Goal: Task Accomplishment & Management: Manage account settings

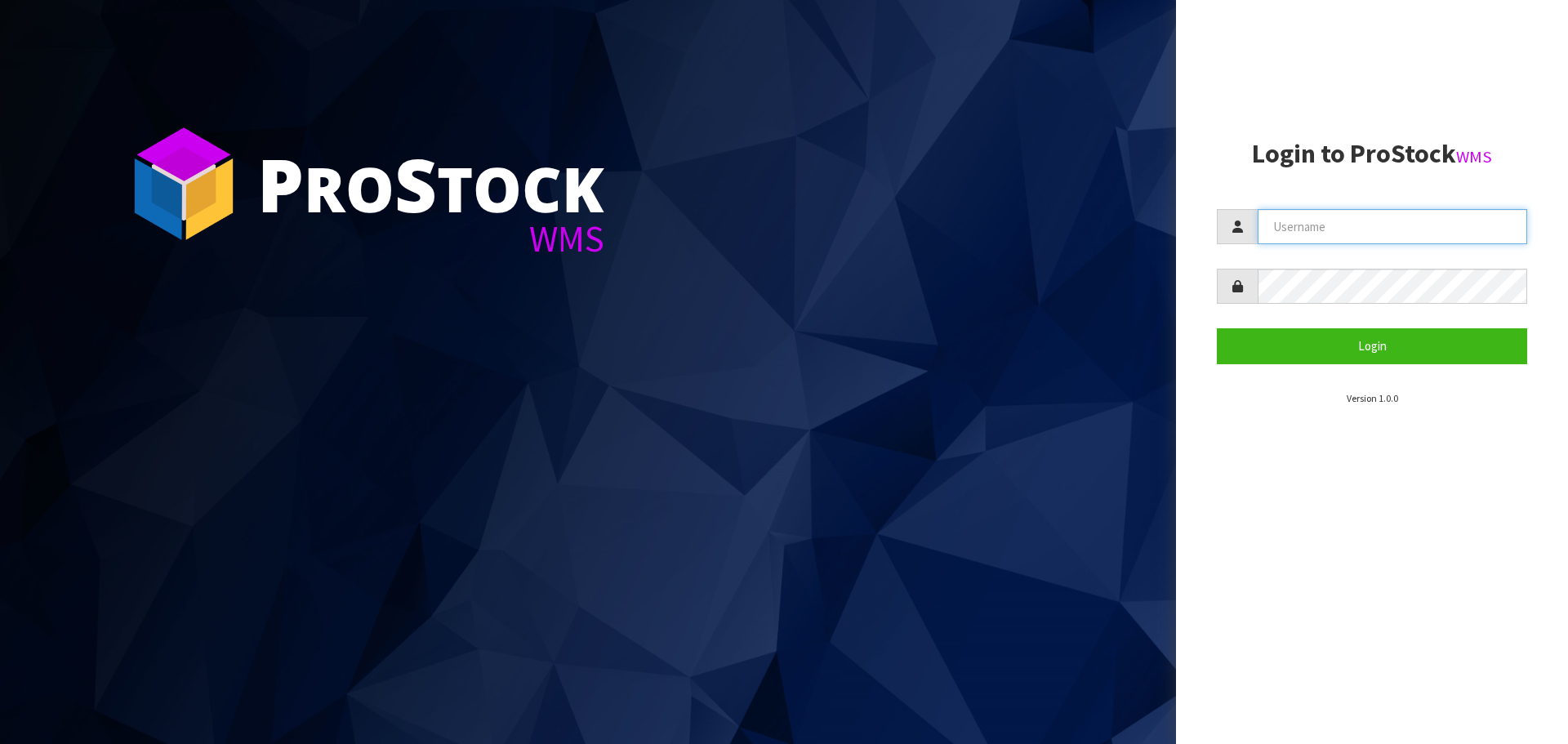
click at [1329, 239] on input "text" at bounding box center [1391, 226] width 269 height 35
type input "PACIFICBIOLOGICS"
click at [1216, 328] on button "Login" at bounding box center [1371, 346] width 310 height 35
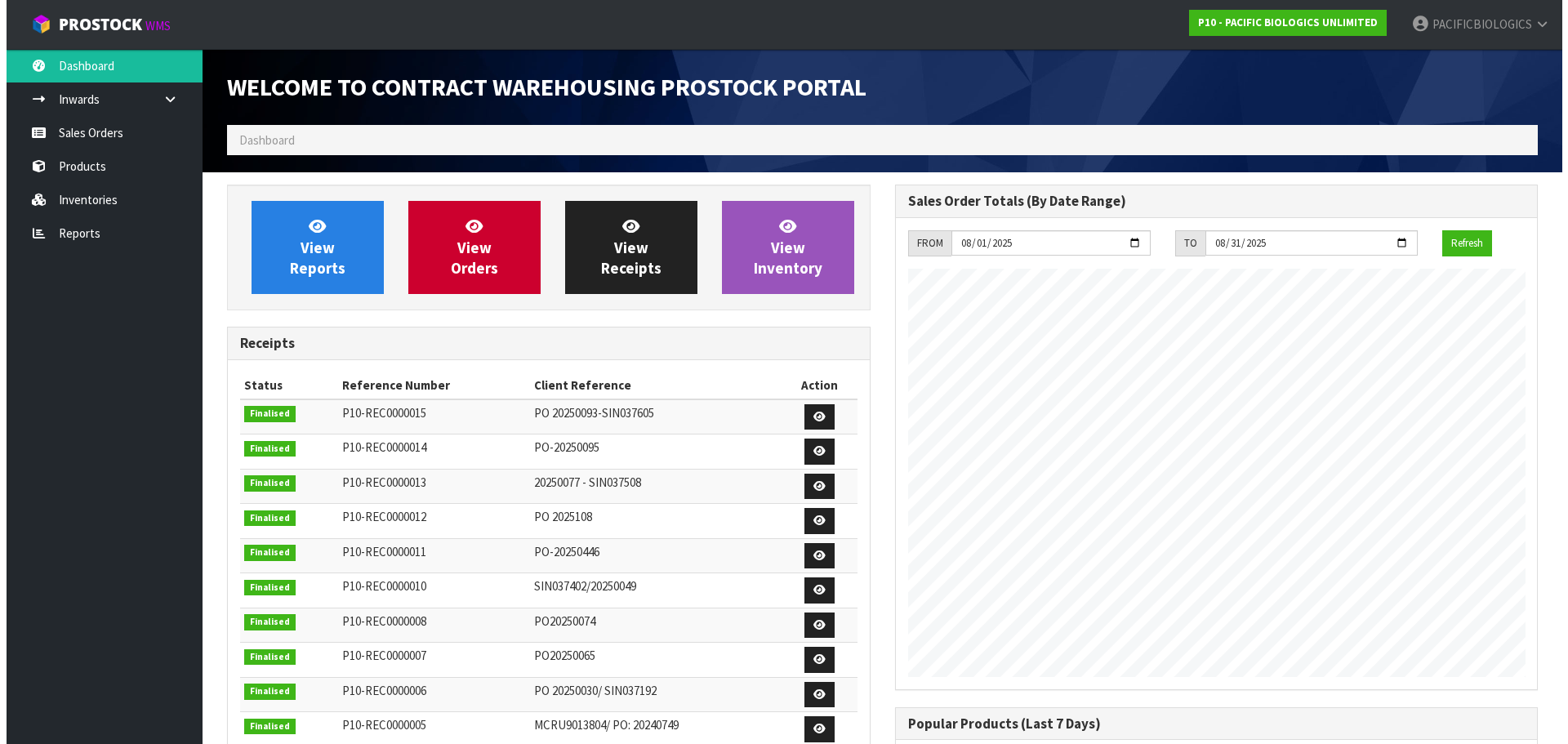
scroll to position [720, 667]
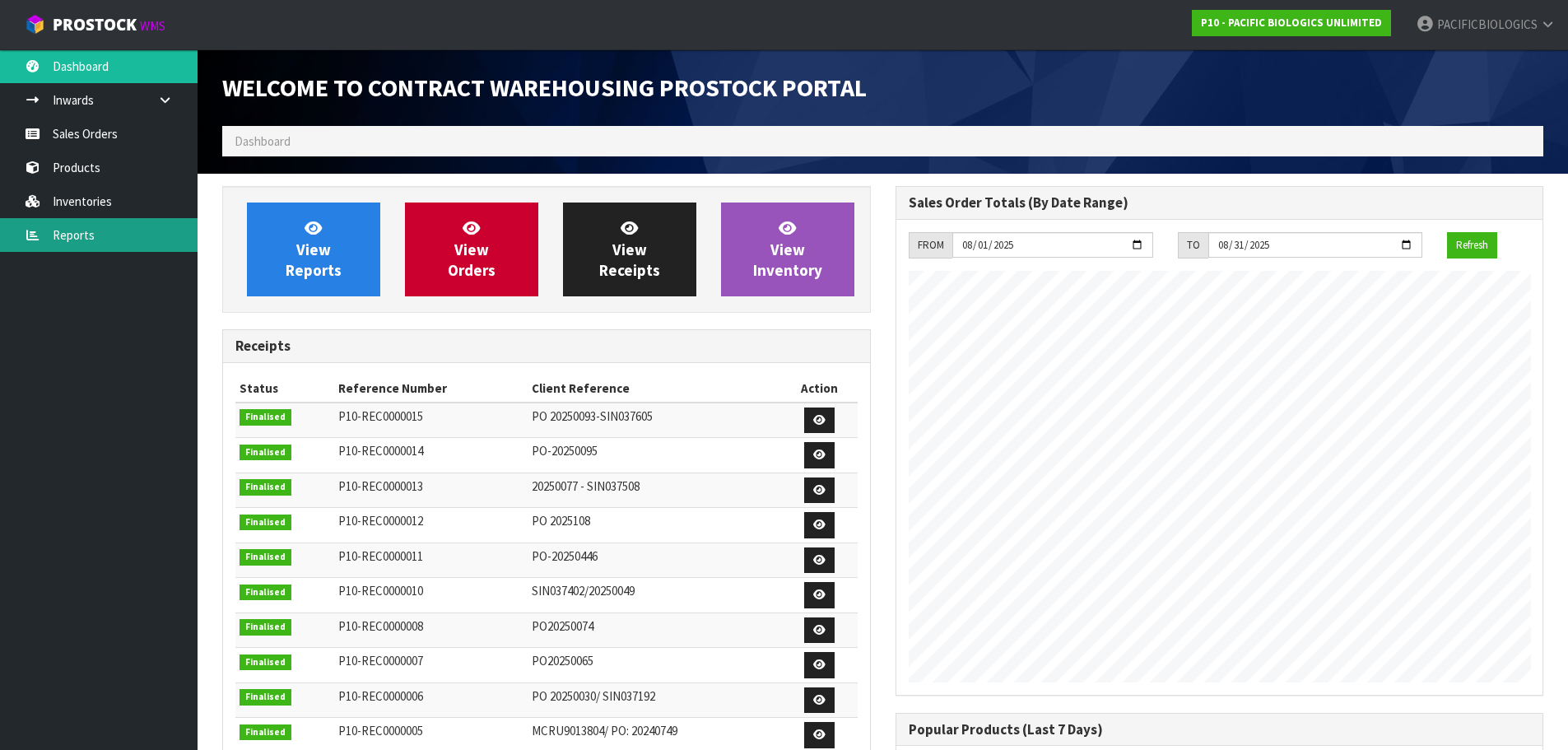
click at [80, 240] on link "Reports" at bounding box center [99, 235] width 197 height 34
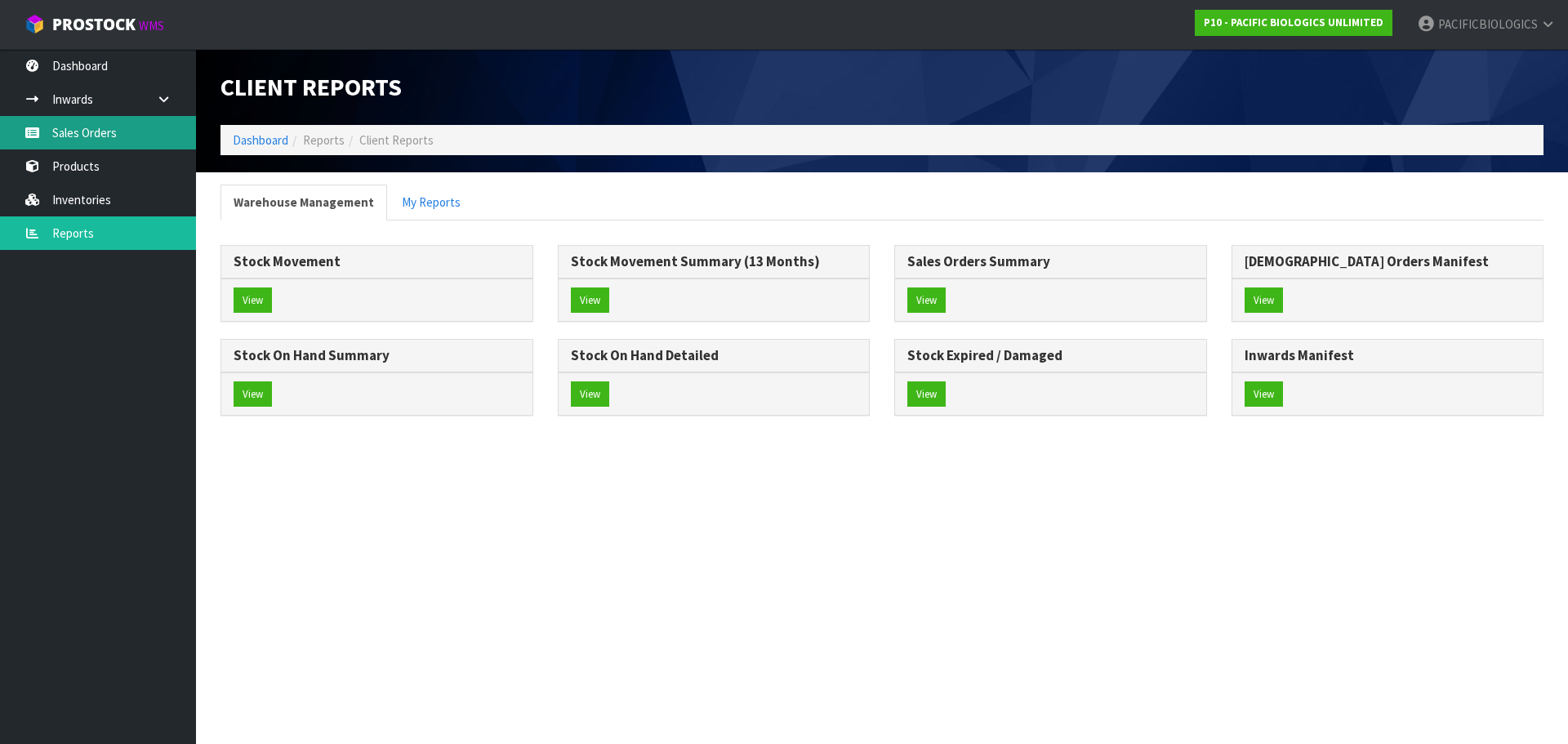
click at [98, 133] on link "Sales Orders" at bounding box center [98, 132] width 196 height 34
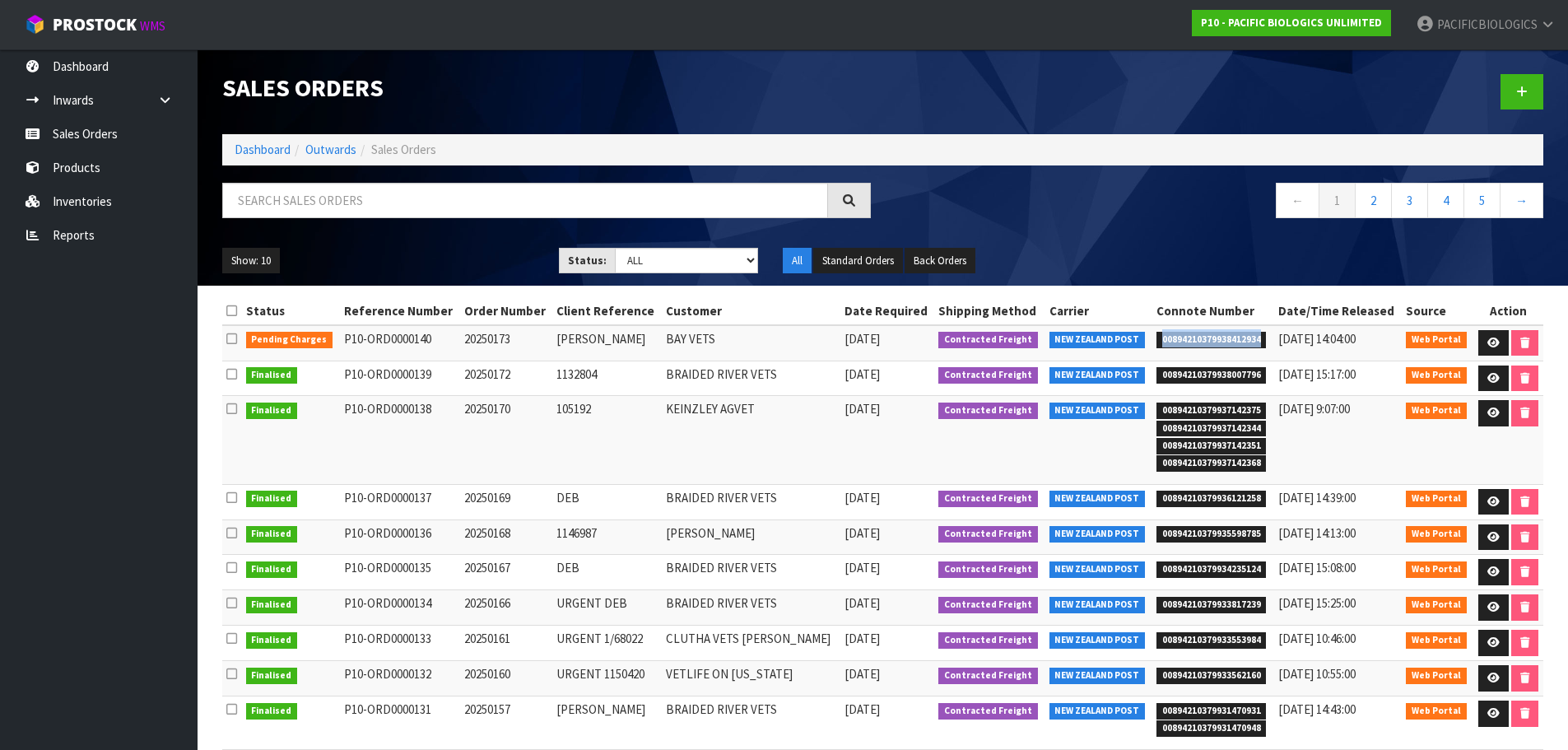
drag, startPoint x: 1241, startPoint y: 339, endPoint x: 1139, endPoint y: 340, distance: 102.0
click at [1157, 339] on span "00894210379938412934" at bounding box center [1211, 340] width 111 height 16
copy span "00894210379938412934"
click at [1488, 338] on icon at bounding box center [1494, 343] width 13 height 11
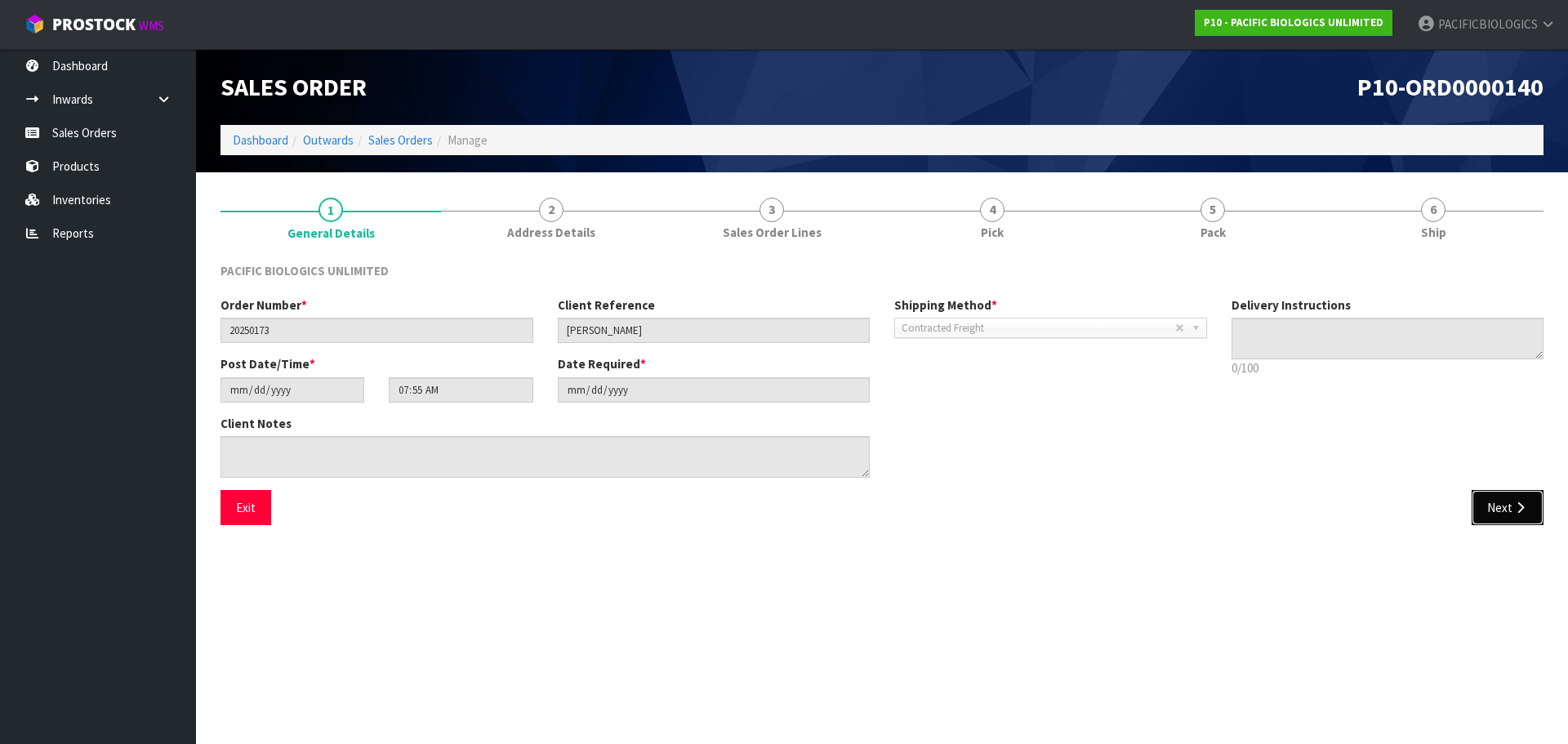
click at [1527, 513] on icon "button" at bounding box center [1519, 508] width 15 height 13
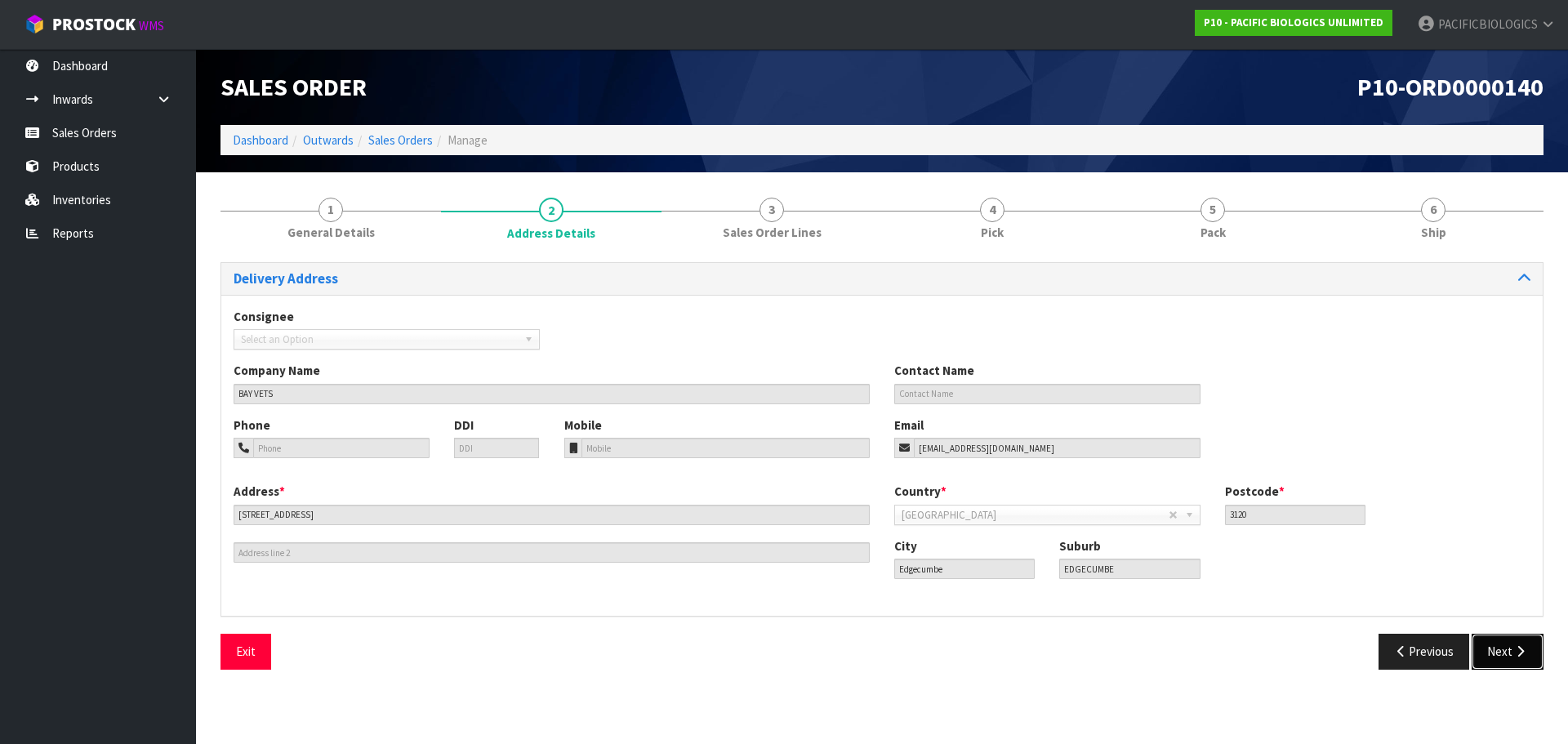
click at [1503, 660] on button "Next" at bounding box center [1506, 651] width 72 height 35
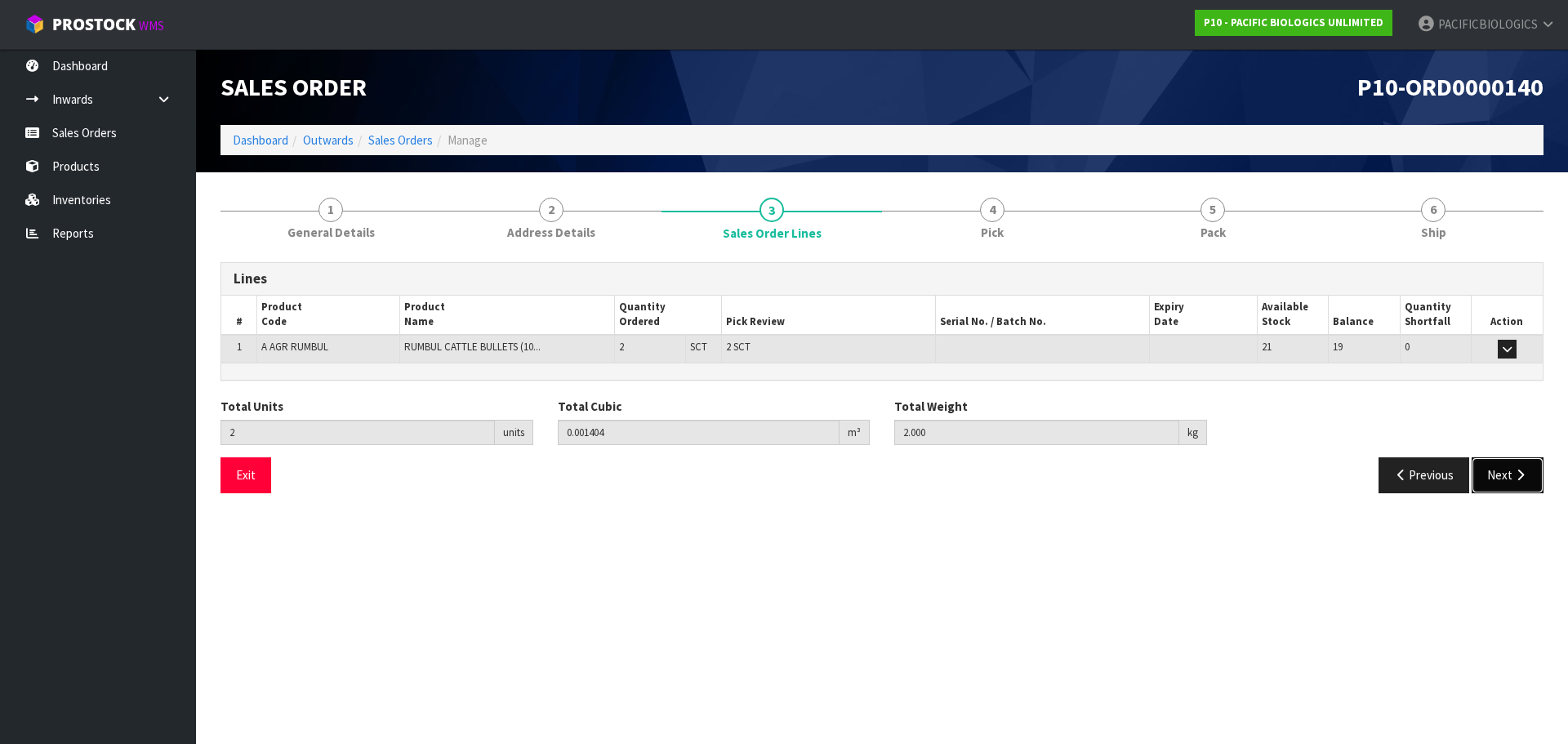
click at [1520, 479] on icon "button" at bounding box center [1519, 475] width 15 height 13
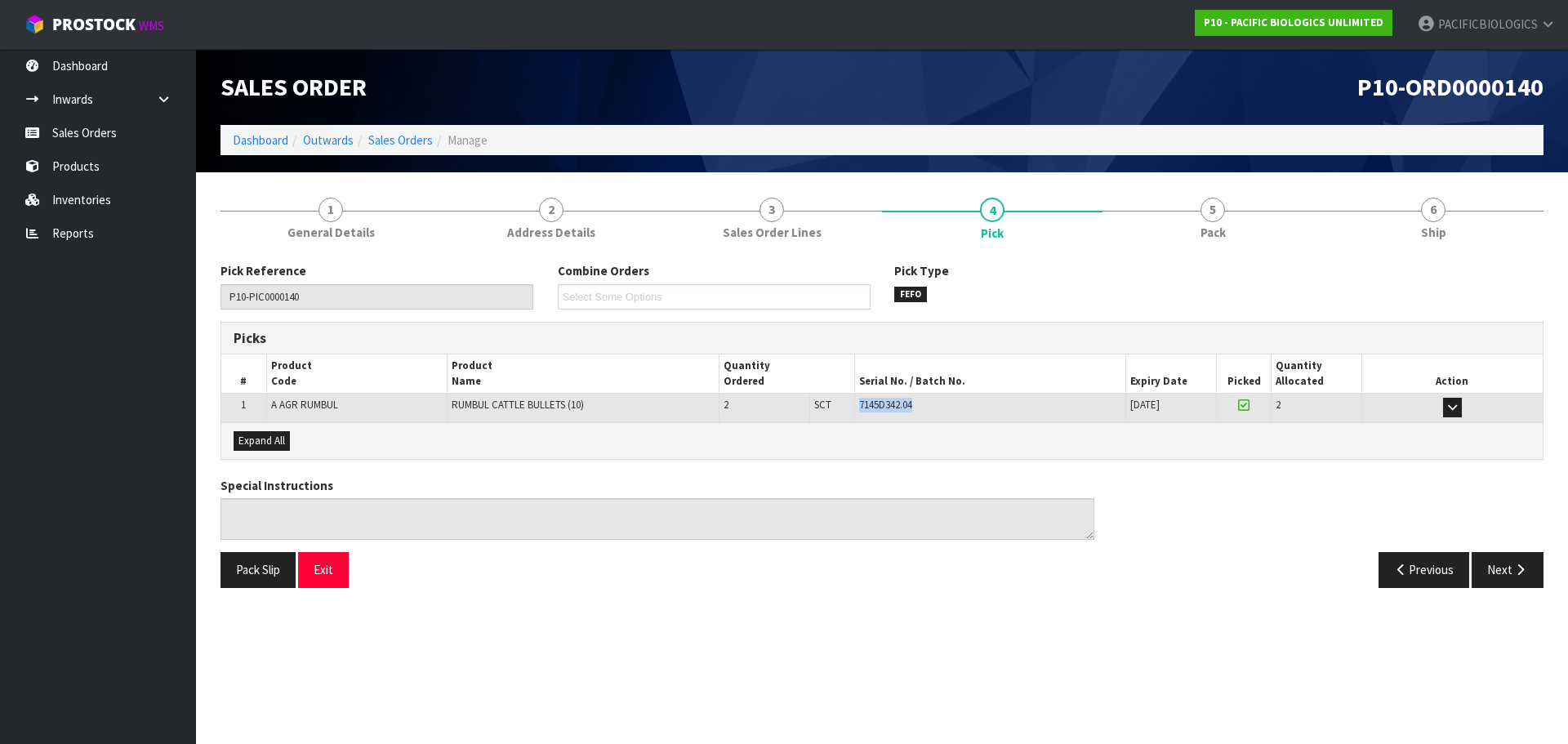
drag, startPoint x: 926, startPoint y: 407, endPoint x: 849, endPoint y: 404, distance: 77.1
click at [849, 404] on tr "1 A AGR RUMBUL RUMBUL CATTLE BULLETS (10) 2 SCT 2 SCT 7145D342.04 [DATE] 37-32-…" at bounding box center [881, 408] width 1321 height 29
copy tr "2 SCT 7145D342.04"
click at [93, 240] on link "Reports" at bounding box center [98, 233] width 196 height 34
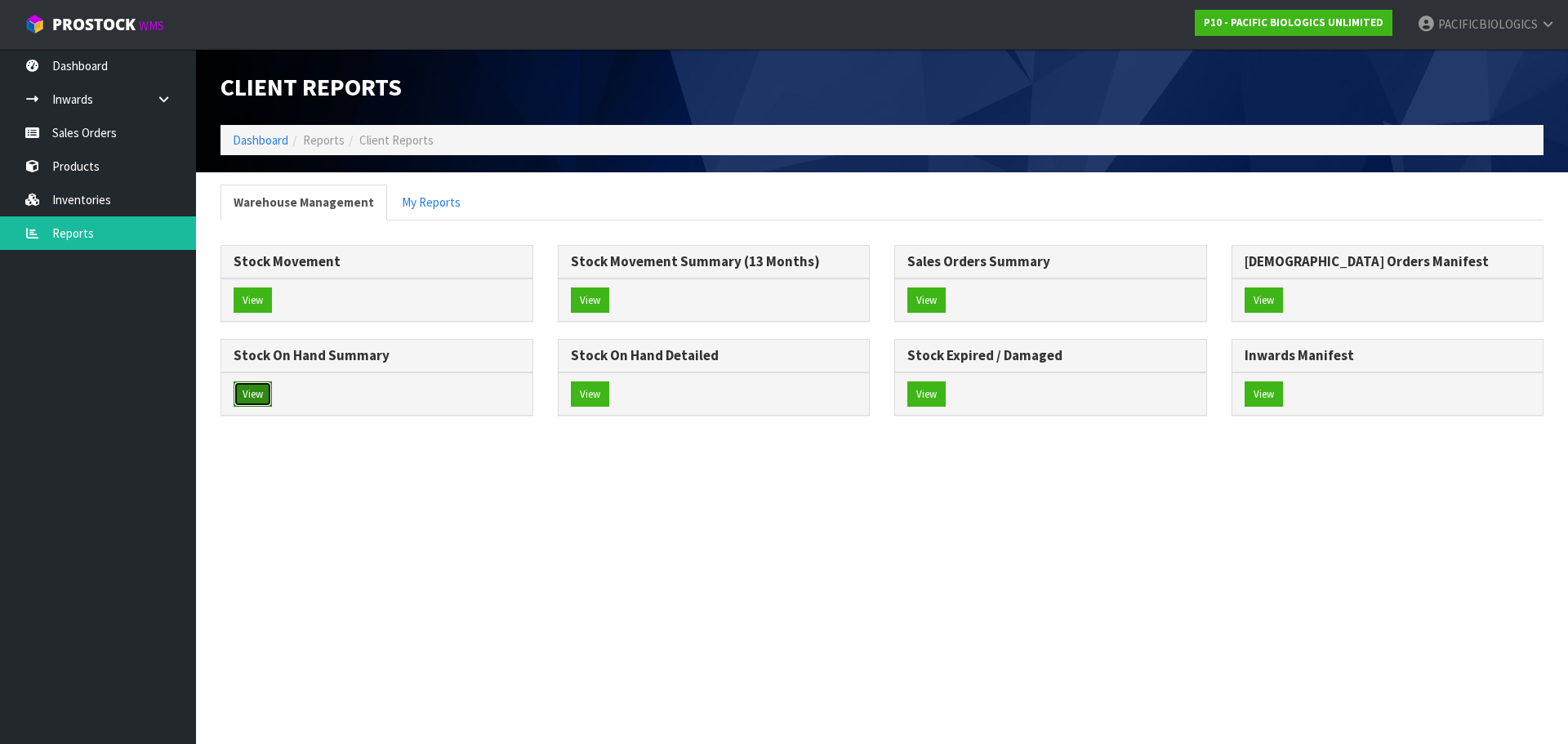
click at [252, 392] on button "View" at bounding box center [252, 394] width 38 height 26
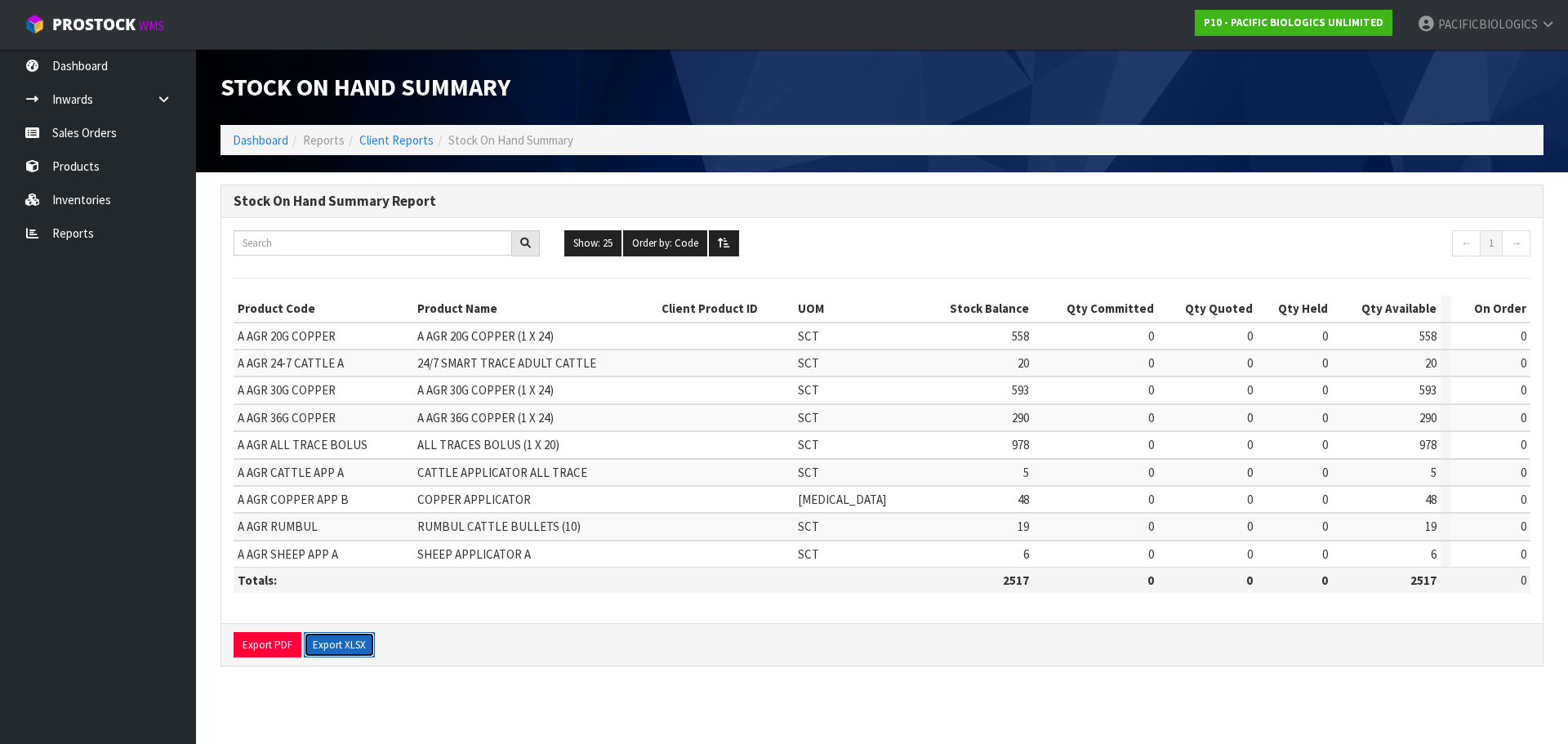
click at [344, 651] on button "Export XLSX" at bounding box center [339, 645] width 71 height 26
